Goal: Task Accomplishment & Management: Manage account settings

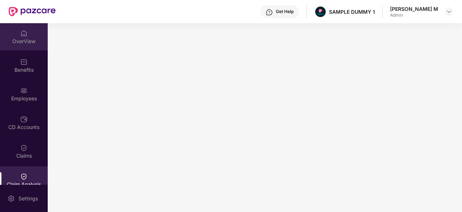
click at [22, 27] on div "OverView" at bounding box center [24, 36] width 48 height 27
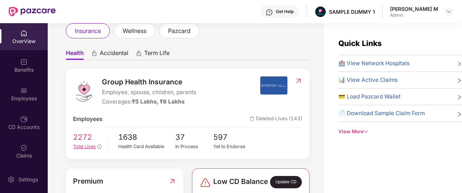
scroll to position [87, 0]
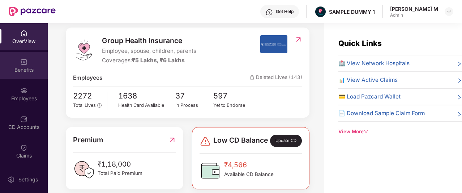
click at [12, 73] on div "Benefits" at bounding box center [24, 65] width 48 height 27
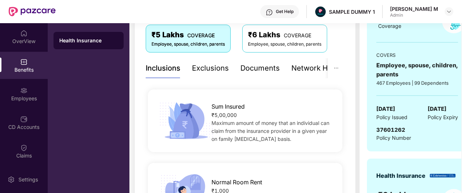
scroll to position [129, 0]
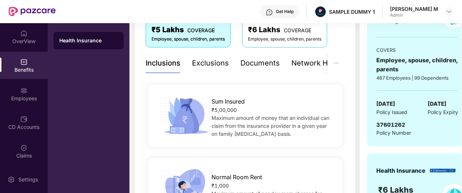
click at [256, 63] on div "Documents" at bounding box center [259, 62] width 39 height 11
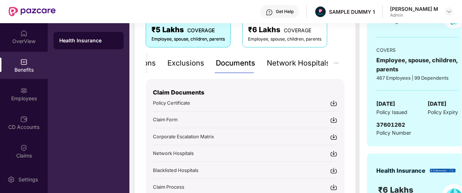
click at [303, 66] on div "Network Hospitals" at bounding box center [298, 62] width 63 height 11
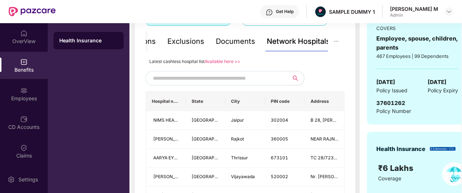
scroll to position [153, 0]
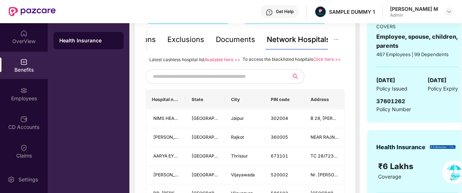
click at [226, 80] on input "text" at bounding box center [215, 76] width 124 height 11
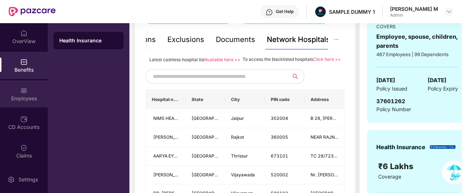
click at [17, 89] on div "Employees" at bounding box center [24, 93] width 48 height 27
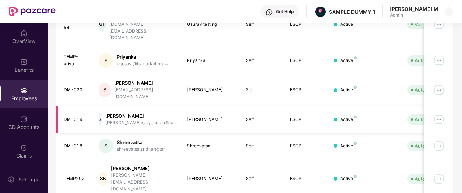
scroll to position [0, 0]
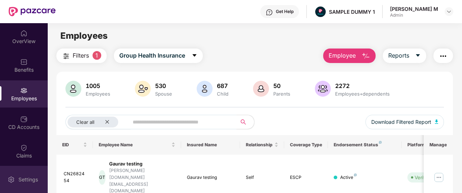
click at [31, 174] on div "Settings" at bounding box center [24, 179] width 48 height 27
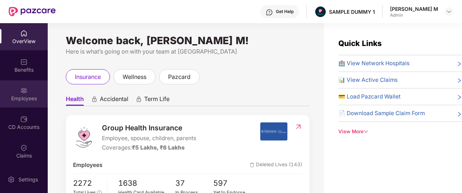
click at [25, 92] on img at bounding box center [23, 90] width 7 height 7
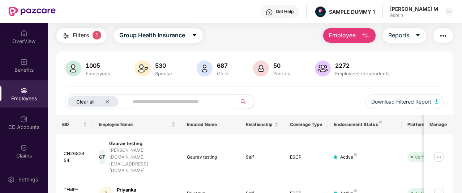
scroll to position [21, 0]
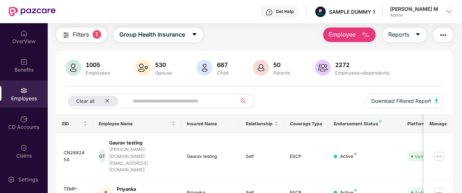
click at [330, 33] on span "Employee" at bounding box center [342, 34] width 27 height 9
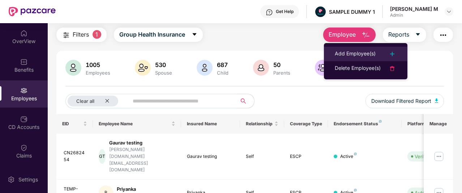
click at [330, 54] on li "Add Employee(s)" at bounding box center [366, 54] width 84 height 14
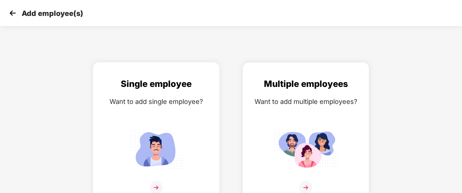
scroll to position [12, 0]
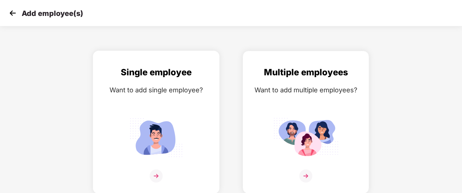
click at [157, 173] on img at bounding box center [156, 175] width 13 height 13
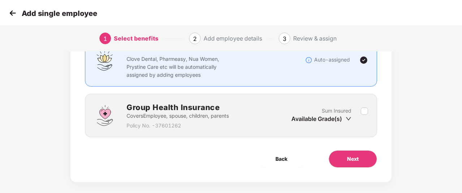
scroll to position [68, 0]
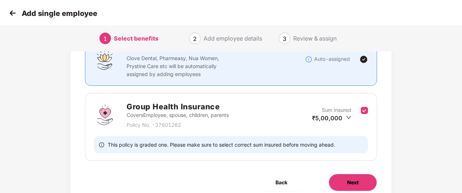
click at [353, 177] on button "Next" at bounding box center [353, 182] width 48 height 17
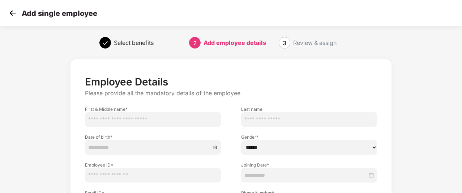
scroll to position [63, 0]
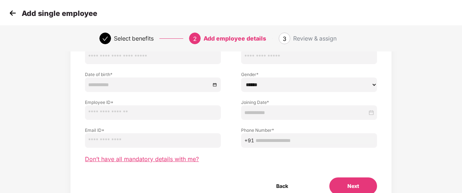
click at [128, 159] on span "Don’t have all mandatory details with me?" at bounding box center [142, 159] width 114 height 8
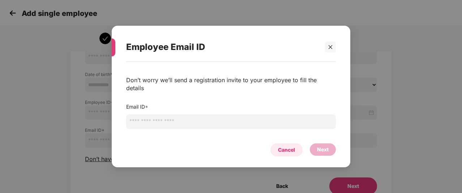
click at [278, 146] on div "Cancel" at bounding box center [286, 150] width 17 height 8
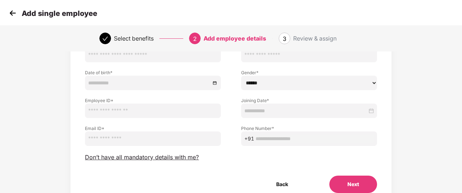
scroll to position [73, 0]
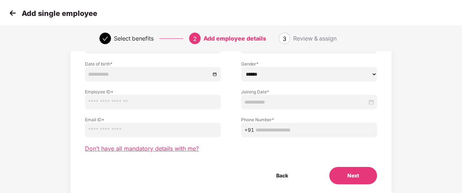
click at [143, 146] on span "Don’t have all mandatory details with me?" at bounding box center [142, 149] width 114 height 8
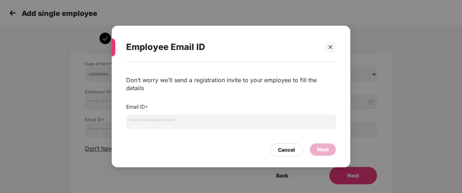
click at [55, 26] on div "Employee Email ID Don’t worry we’ll send a registration invite to your employee…" at bounding box center [231, 96] width 462 height 193
click at [15, 11] on div "Employee Email ID Don’t worry we’ll send a registration invite to your employee…" at bounding box center [231, 96] width 462 height 193
click at [282, 146] on div "Cancel" at bounding box center [286, 150] width 17 height 8
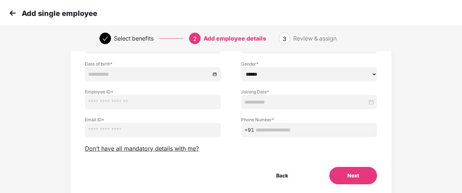
click at [12, 17] on img at bounding box center [12, 13] width 11 height 11
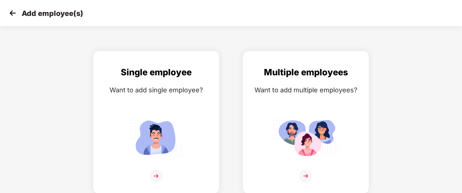
click at [14, 18] on img at bounding box center [12, 13] width 11 height 11
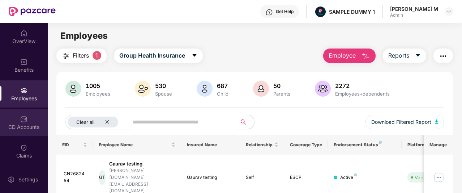
click at [21, 122] on img at bounding box center [23, 118] width 7 height 7
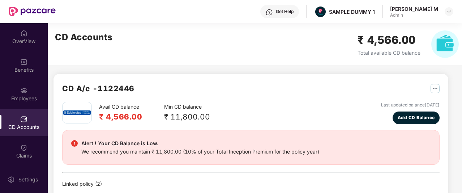
scroll to position [41, 0]
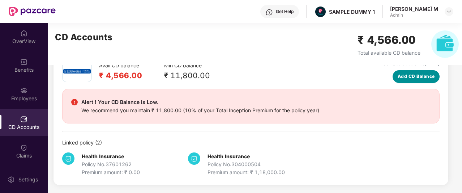
click at [428, 74] on span "Add CD Balance" at bounding box center [416, 76] width 37 height 7
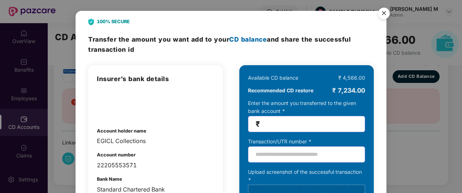
scroll to position [5, 0]
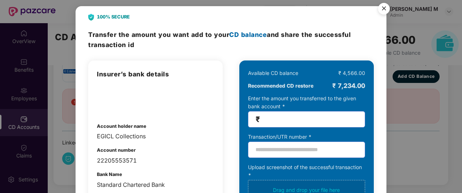
click at [386, 5] on img "Close" at bounding box center [384, 10] width 20 height 20
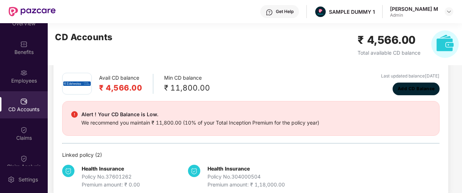
scroll to position [18, 0]
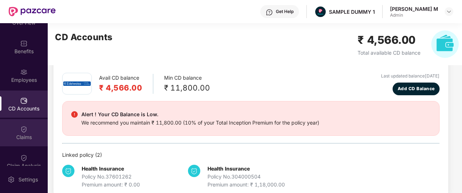
click at [20, 129] on img at bounding box center [23, 128] width 7 height 7
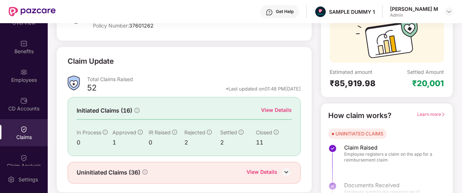
scroll to position [74, 0]
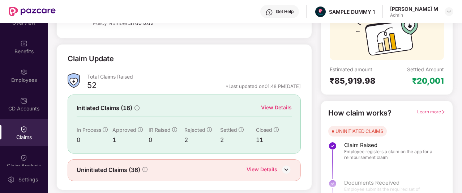
click at [274, 104] on div "View Details" at bounding box center [276, 107] width 31 height 8
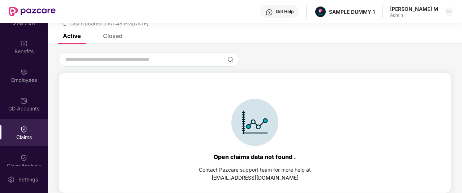
click at [108, 33] on div "List of Initiated Claims Last Updated on 01:48 PM[DATE]" at bounding box center [255, 13] width 414 height 42
click at [111, 39] on div "Closed" at bounding box center [113, 35] width 20 height 7
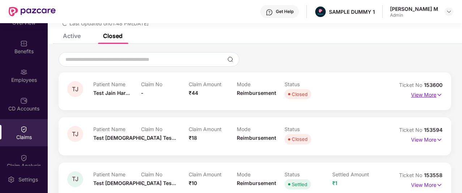
click at [434, 96] on p "View More" at bounding box center [426, 94] width 31 height 10
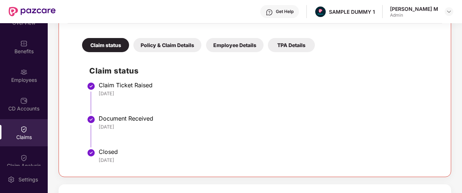
scroll to position [146, 0]
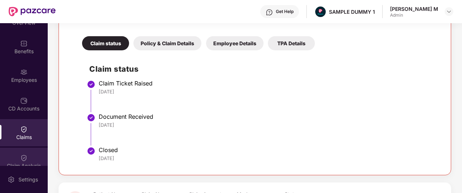
click at [22, 154] on img at bounding box center [23, 157] width 7 height 7
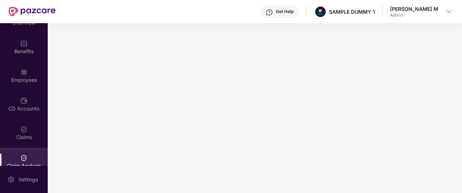
click at [295, 12] on div "Get Help" at bounding box center [279, 11] width 39 height 13
